Goal: Task Accomplishment & Management: Use online tool/utility

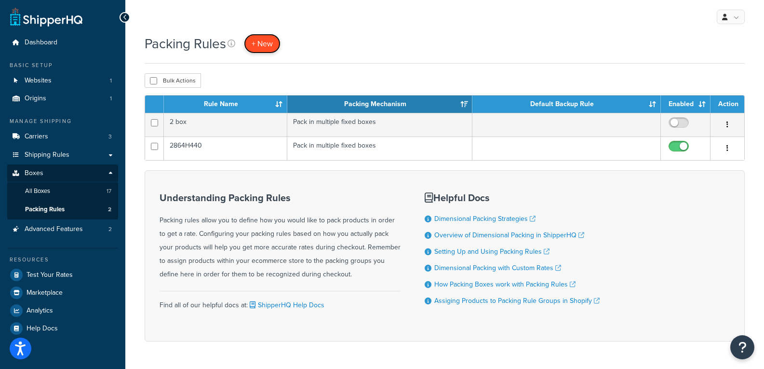
click at [275, 44] on link "+ New" at bounding box center [262, 44] width 37 height 20
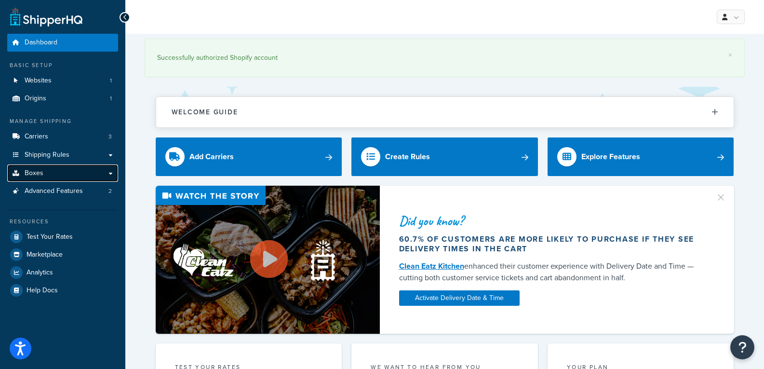
click at [87, 176] on link "Boxes" at bounding box center [62, 173] width 111 height 18
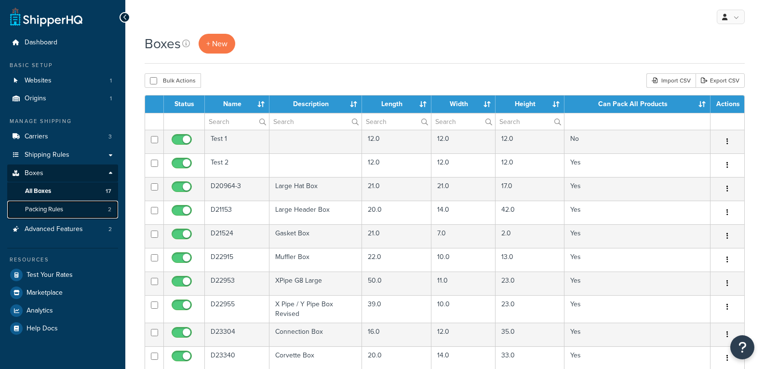
click at [74, 210] on link "Packing Rules 2" at bounding box center [62, 210] width 111 height 18
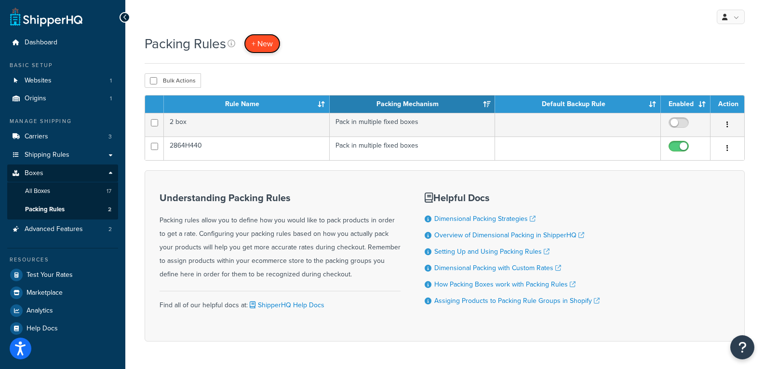
click at [253, 45] on span "+ New" at bounding box center [262, 43] width 21 height 11
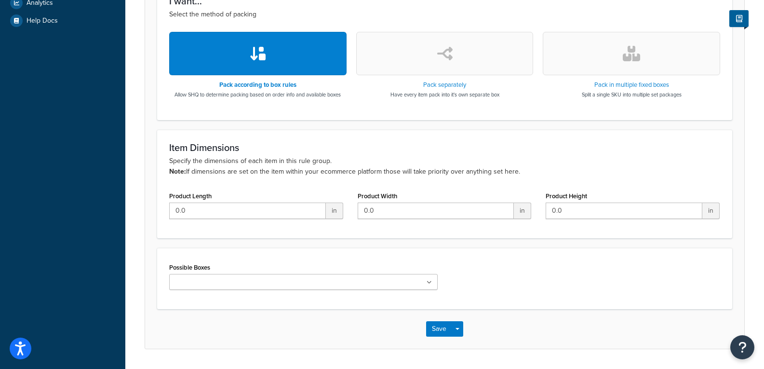
scroll to position [336, 0]
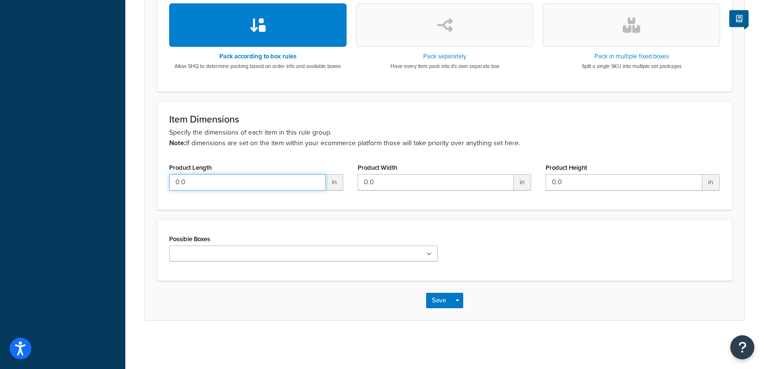
drag, startPoint x: 278, startPoint y: 184, endPoint x: 249, endPoint y: 174, distance: 30.8
click at [252, 174] on input "0.0" at bounding box center [247, 182] width 157 height 16
click at [429, 254] on icon at bounding box center [429, 254] width 5 height 6
click at [429, 254] on icon at bounding box center [430, 254] width 4 height 6
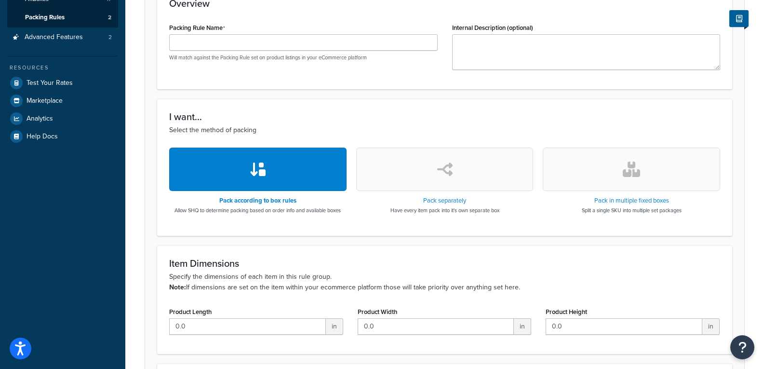
scroll to position [191, 0]
click at [473, 179] on button "button" at bounding box center [444, 169] width 177 height 43
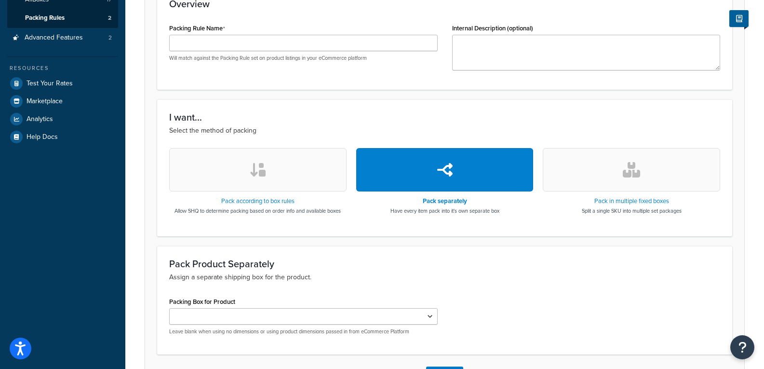
click at [285, 173] on button "button" at bounding box center [257, 169] width 177 height 43
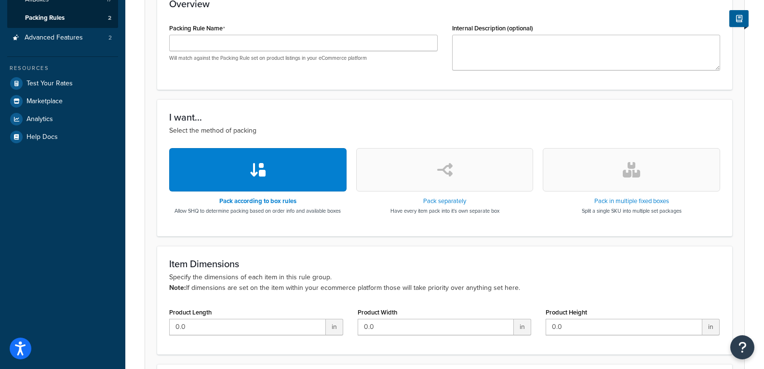
drag, startPoint x: 622, startPoint y: 179, endPoint x: 622, endPoint y: 184, distance: 4.8
click at [622, 180] on button "button" at bounding box center [631, 169] width 177 height 43
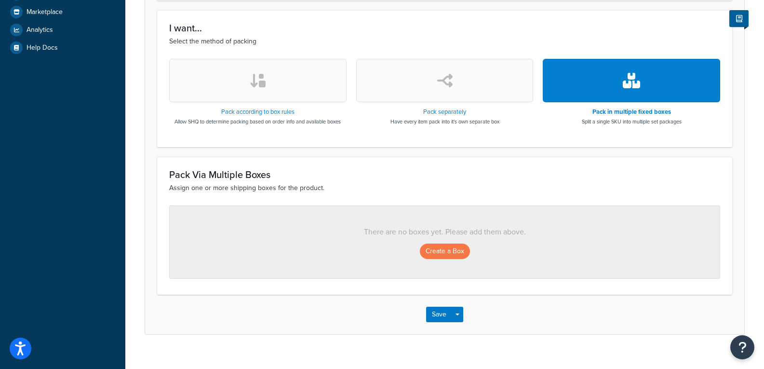
scroll to position [288, 0]
